Goal: Information Seeking & Learning: Learn about a topic

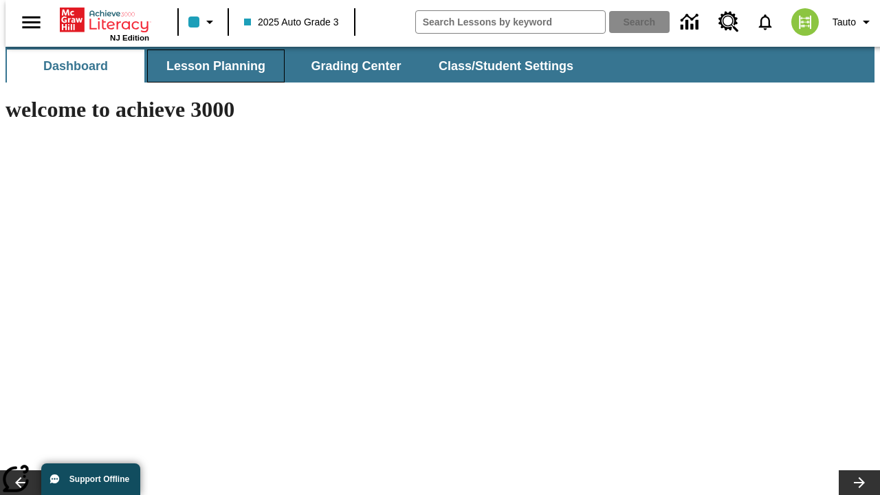
click at [210, 66] on span "Lesson Planning" at bounding box center [215, 66] width 99 height 16
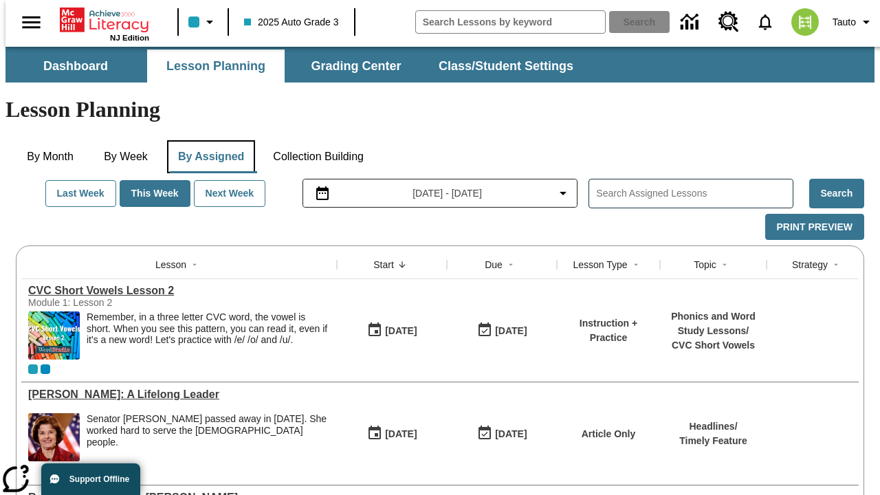
click at [208, 140] on button "By Assigned" at bounding box center [211, 156] width 88 height 33
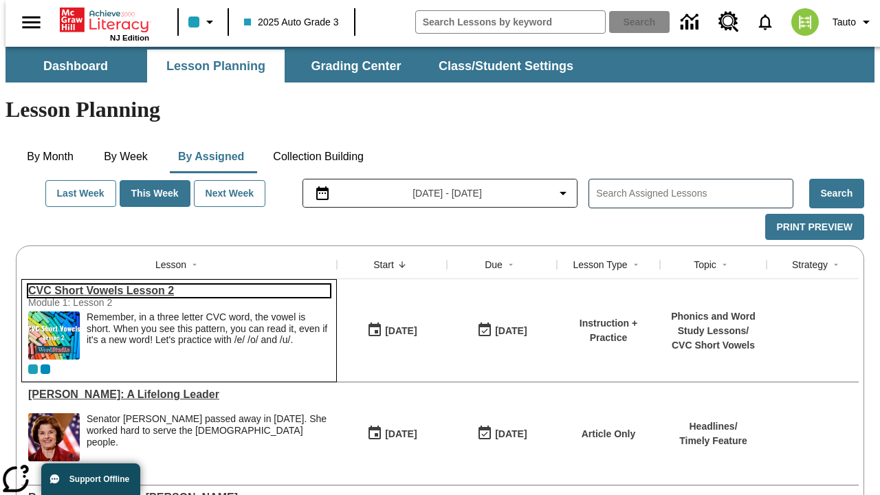
click at [173, 285] on link "CVC Short Vowels Lesson 2" at bounding box center [179, 291] width 302 height 12
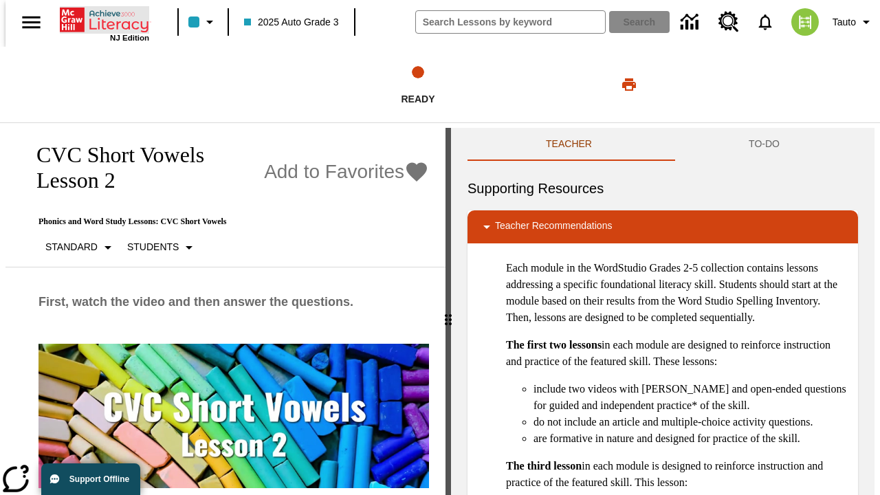
click at [99, 19] on icon "Home" at bounding box center [105, 19] width 91 height 27
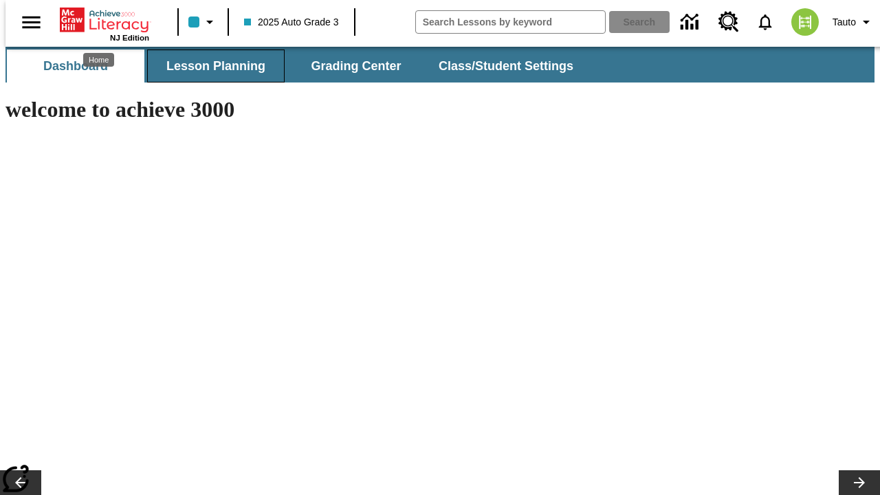
click at [210, 66] on span "Lesson Planning" at bounding box center [215, 66] width 99 height 16
